Goal: Task Accomplishment & Management: Complete application form

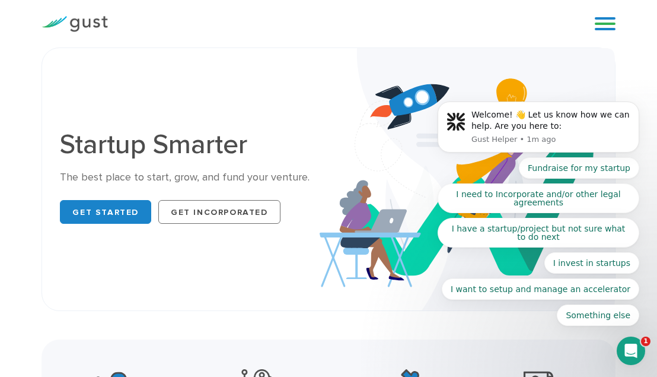
click at [597, 20] on body "Welcome! 👋 Let us know how we can help. Are you here to: Gust Helper • 1m ago F…" at bounding box center [539, 130] width 228 height 420
click at [598, 21] on body "Welcome! 👋 Let us know how we can help. Are you here to: Gust Helper • 1m ago F…" at bounding box center [539, 130] width 228 height 420
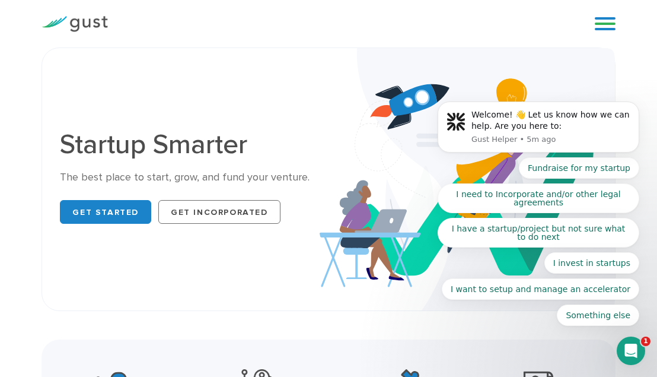
click at [598, 23] on body "Welcome! 👋 Let us know how we can help. Are you here to: Gust Helper • 5m ago F…" at bounding box center [539, 130] width 228 height 420
click at [597, 23] on body "Welcome! 👋 Let us know how we can help. Are you here to: Gust Helper • 5m ago F…" at bounding box center [539, 130] width 228 height 420
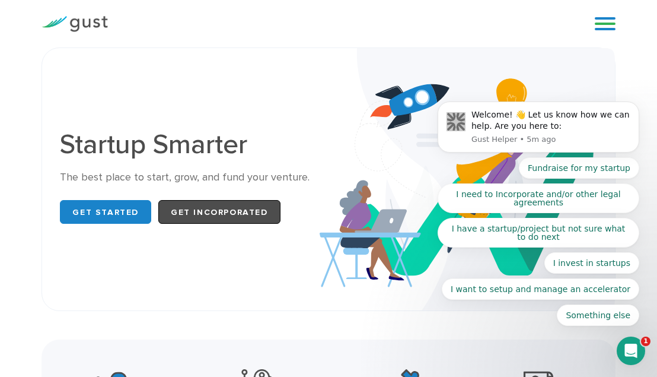
click at [205, 206] on link "Get Incorporated" at bounding box center [219, 212] width 122 height 24
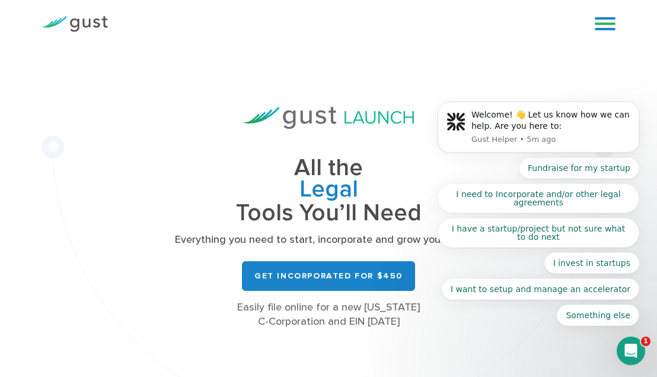
click at [588, 24] on body "Welcome! 👋 Let us know how we can help. Are you here to: Gust Helper • 5m ago F…" at bounding box center [539, 130] width 228 height 420
click at [590, 24] on body "Welcome! 👋 Let us know how we can help. Are you here to: Gust Helper • 5m ago F…" at bounding box center [539, 130] width 228 height 420
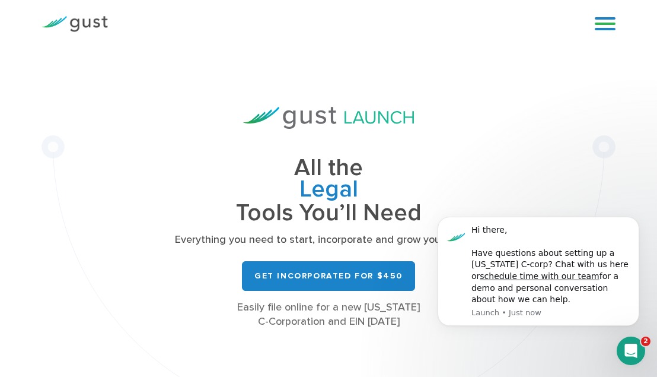
click at [596, 23] on link at bounding box center [605, 24] width 21 height 18
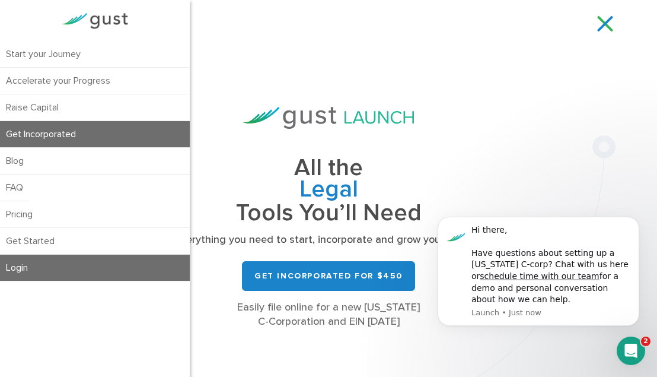
click at [38, 263] on link "Login" at bounding box center [95, 267] width 190 height 26
